Goal: Task Accomplishment & Management: Manage account settings

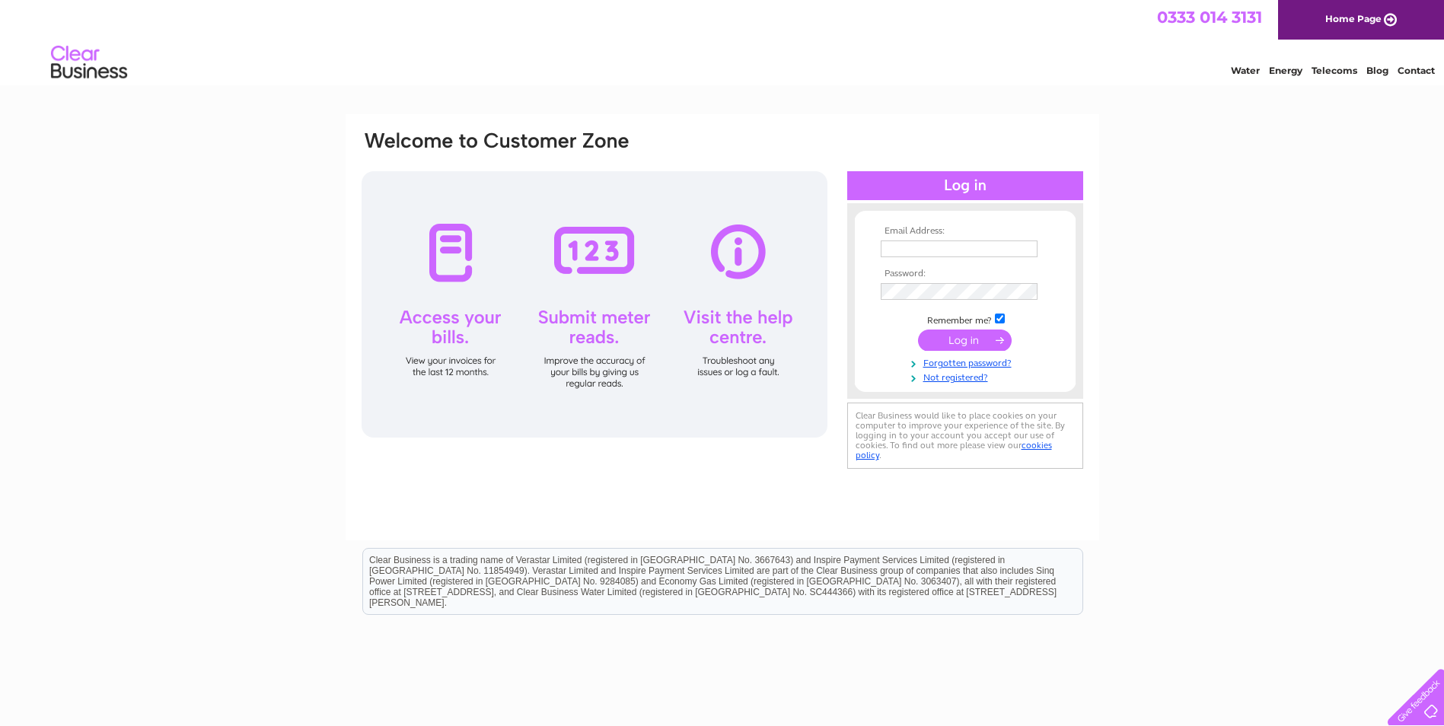
type input "julie.daly@city-holdings.co.uk"
click at [966, 339] on input "submit" at bounding box center [965, 340] width 94 height 21
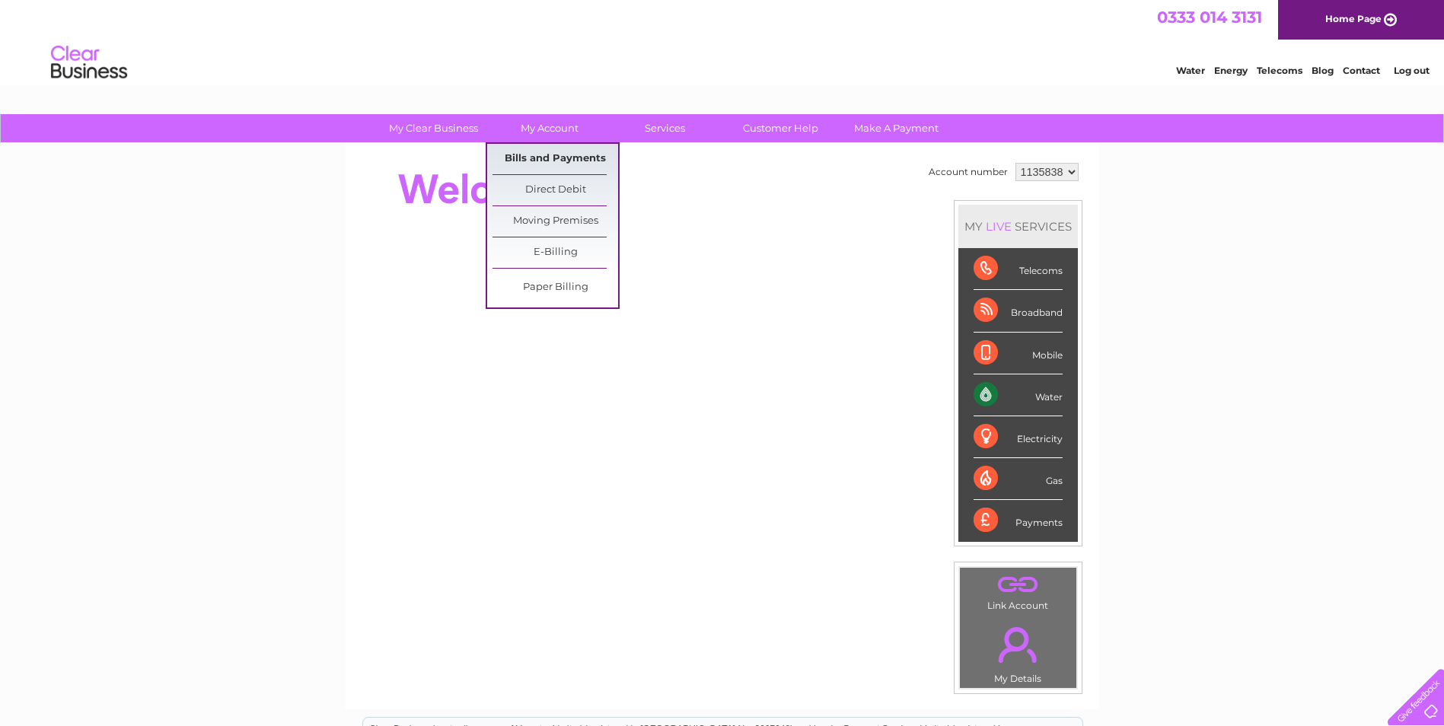
click at [568, 157] on link "Bills and Payments" at bounding box center [555, 159] width 126 height 30
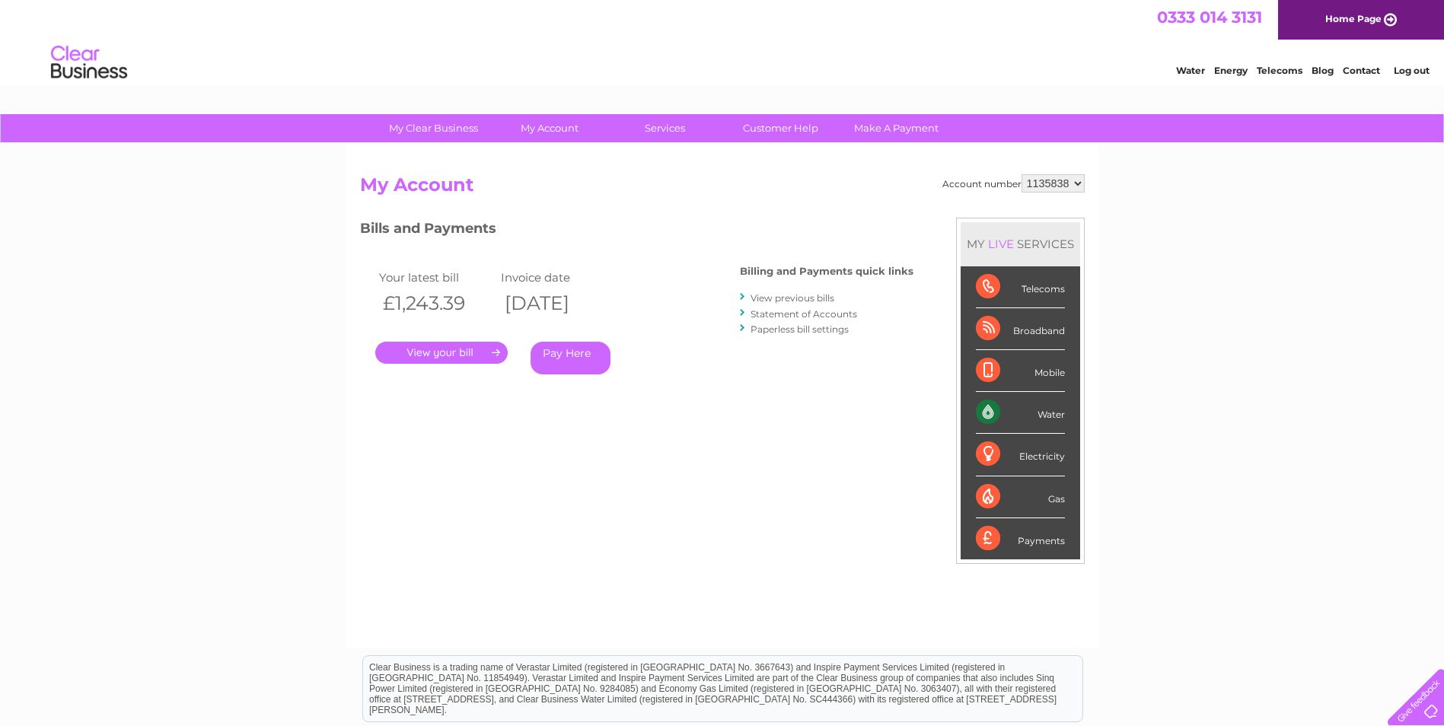
click at [457, 348] on link "." at bounding box center [441, 353] width 132 height 22
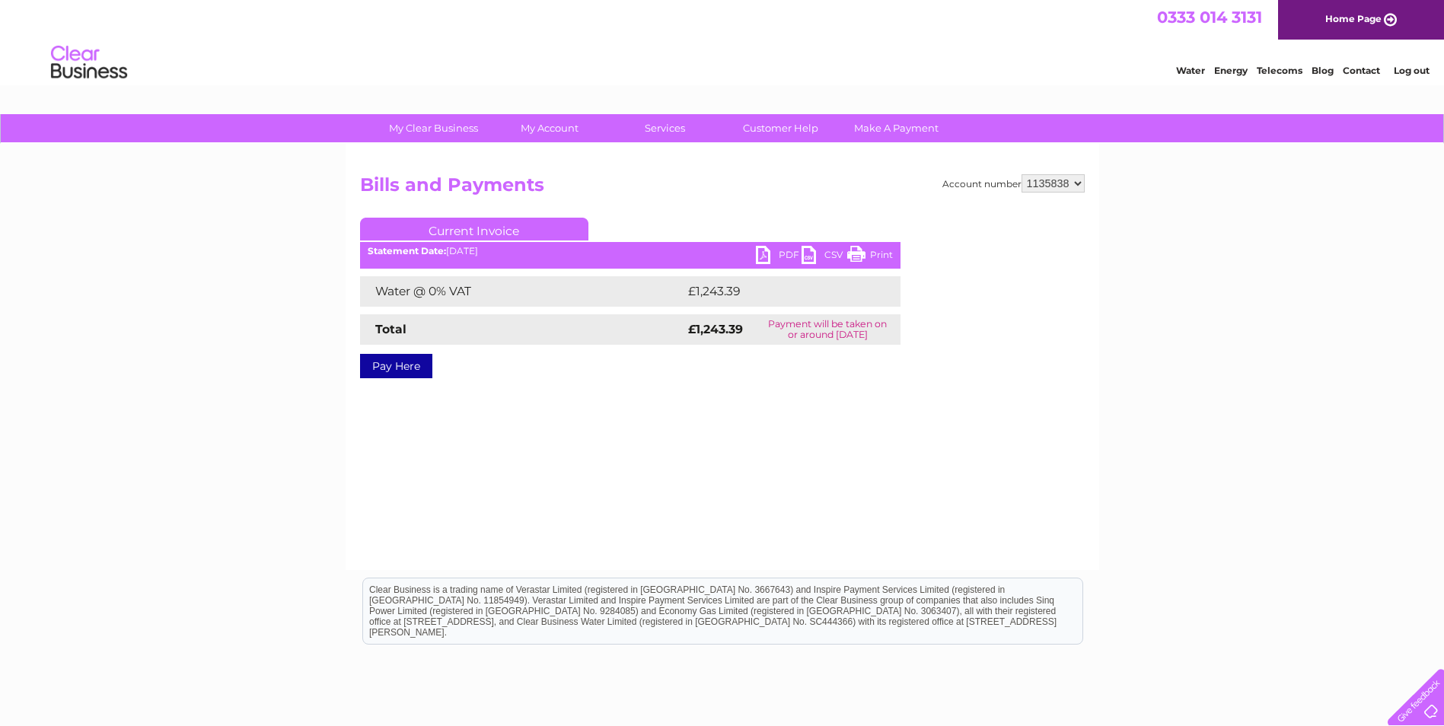
click at [772, 251] on link "PDF" at bounding box center [779, 257] width 46 height 22
